Goal: Answer question/provide support

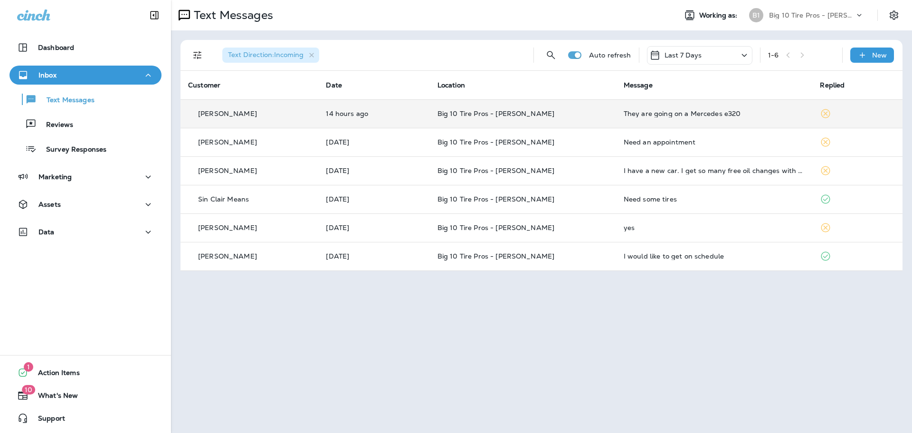
click at [673, 112] on div "They are going on a Mercedes e320" at bounding box center [714, 114] width 181 height 8
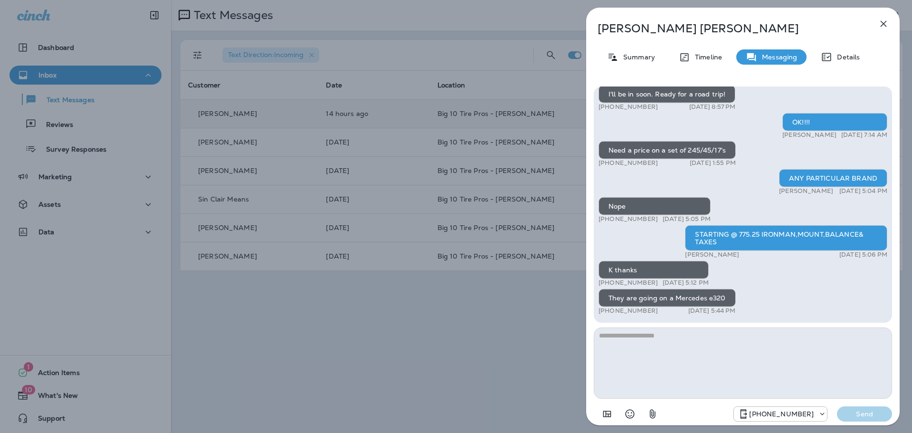
click at [622, 351] on textarea at bounding box center [743, 362] width 298 height 71
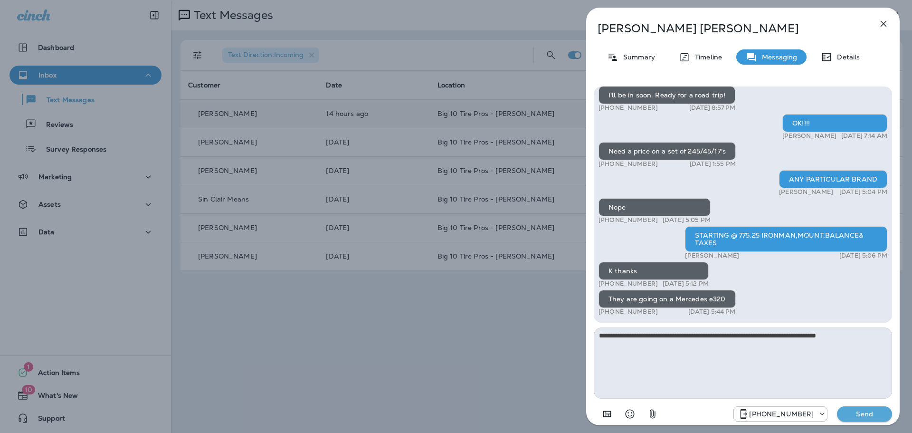
type textarea "**********"
click at [862, 416] on p "Send" at bounding box center [865, 413] width 40 height 9
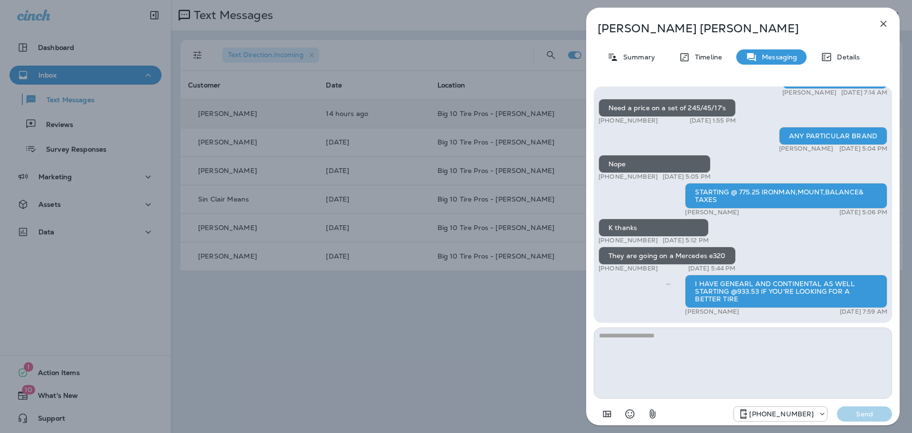
click at [52, 123] on div "[PERSON_NAME] Summary Timeline Messaging Details Thank you for stopping by Big …" at bounding box center [456, 216] width 912 height 433
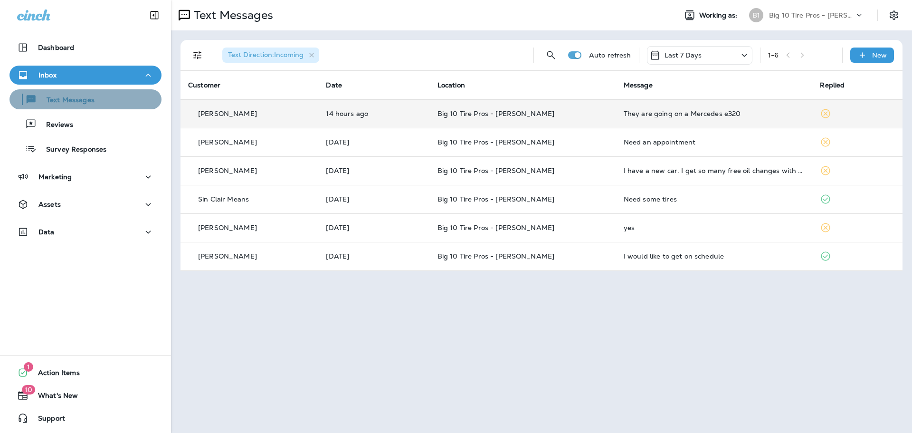
click at [88, 96] on p "Text Messages" at bounding box center [65, 100] width 57 height 9
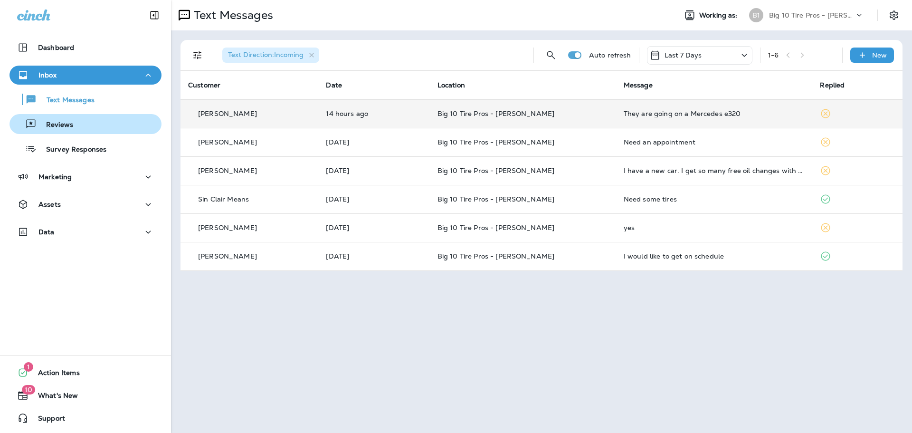
click at [64, 126] on p "Reviews" at bounding box center [55, 125] width 37 height 9
